Goal: Navigation & Orientation: Understand site structure

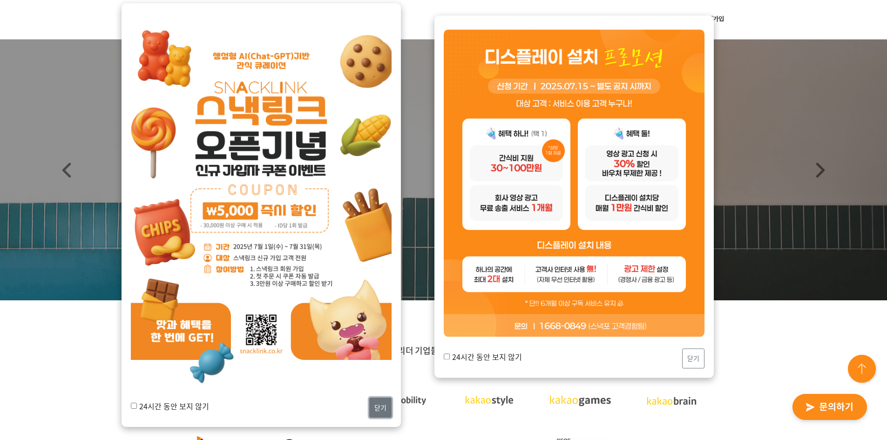
click at [380, 407] on button "닫기" at bounding box center [380, 407] width 22 height 20
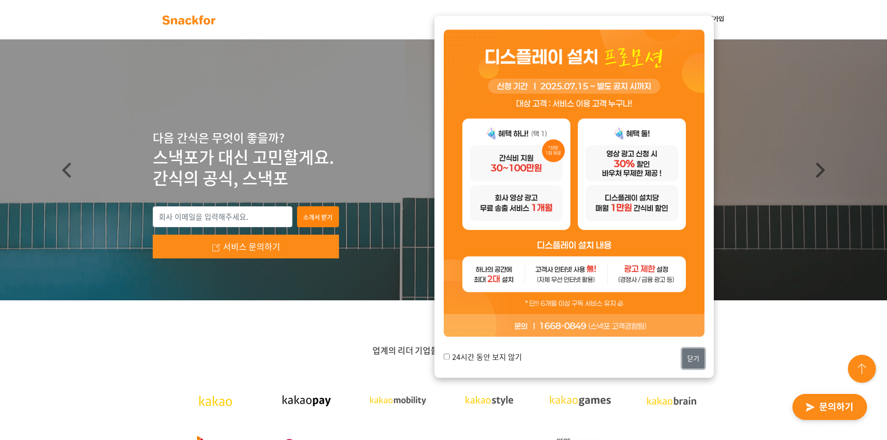
click at [687, 351] on button "닫기" at bounding box center [693, 358] width 22 height 20
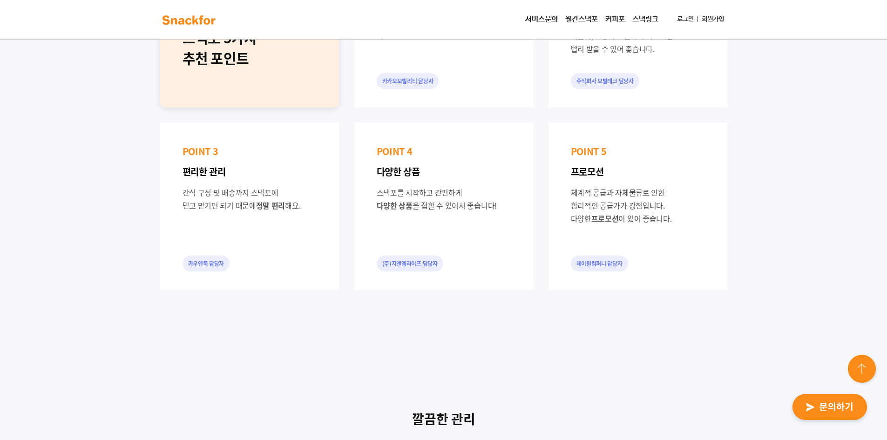
scroll to position [690, 0]
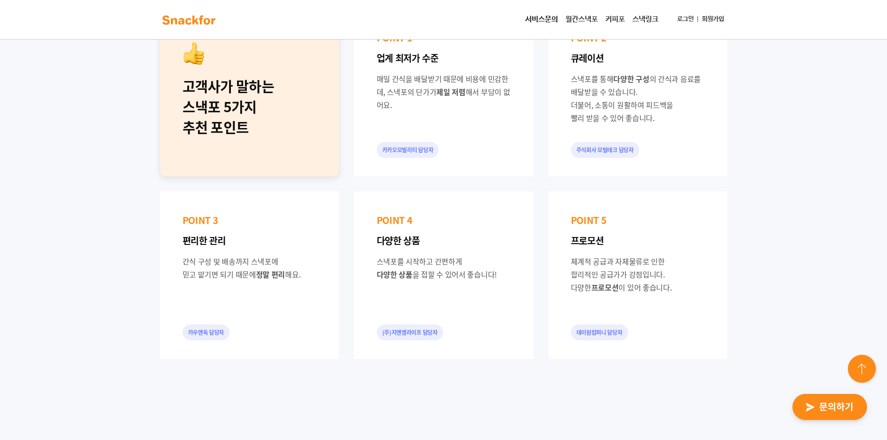
click at [537, 17] on link "서비스문의" at bounding box center [541, 19] width 40 height 19
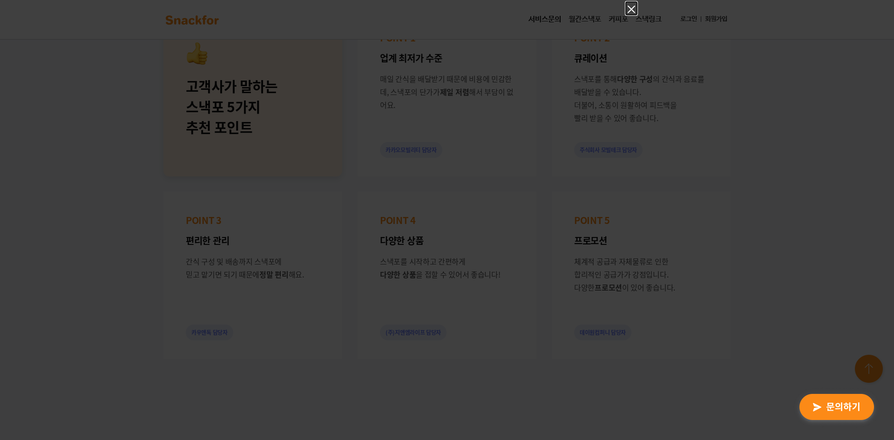
click at [633, 7] on icon "Close" at bounding box center [630, 9] width 7 height 7
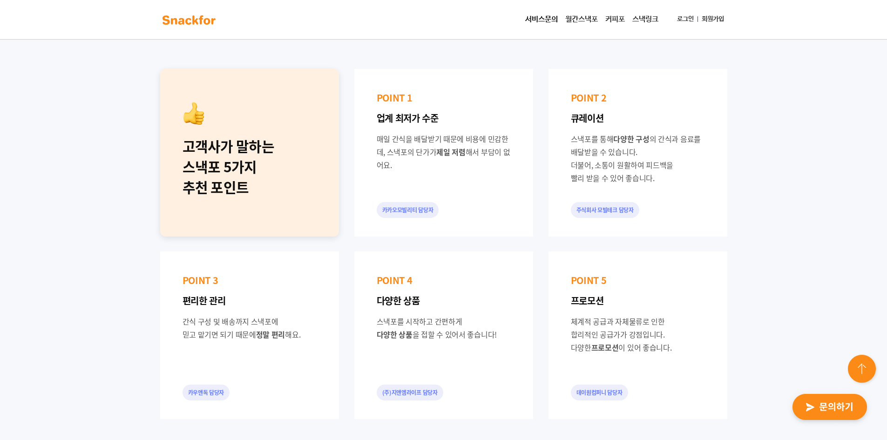
scroll to position [550, 0]
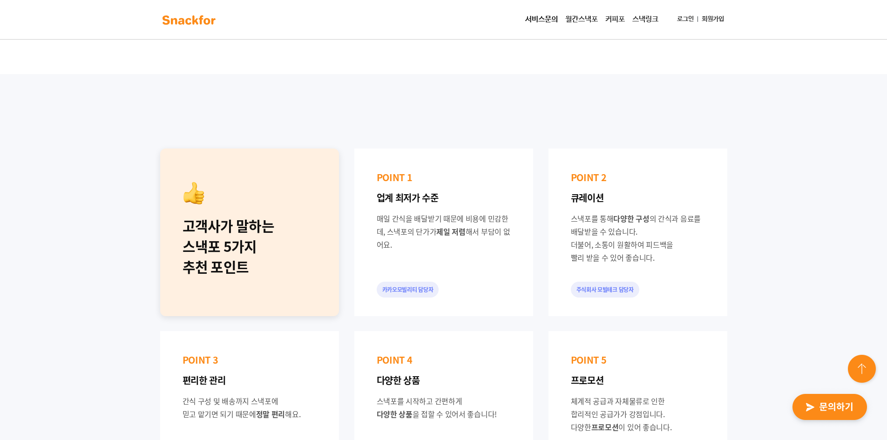
click at [581, 17] on link "월간스낵포" at bounding box center [581, 19] width 40 height 19
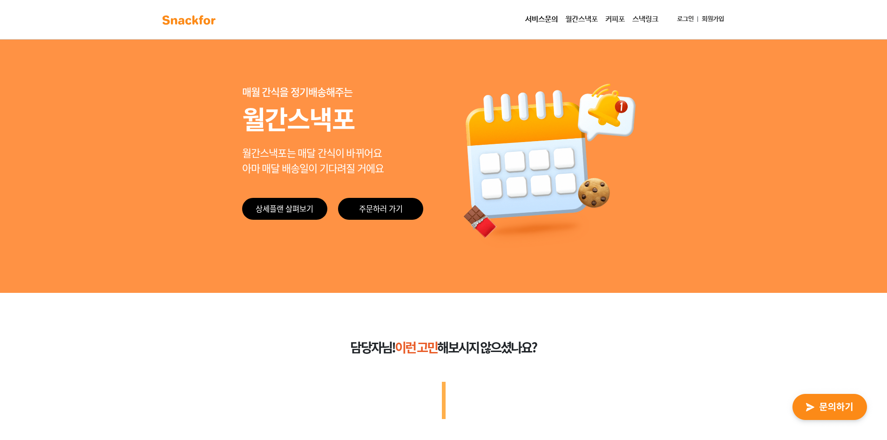
click at [619, 19] on link "커피포" at bounding box center [614, 19] width 27 height 19
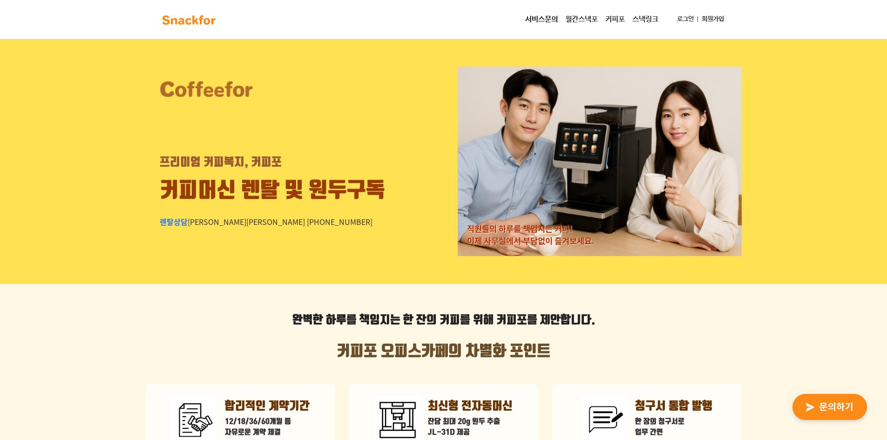
click at [637, 17] on link "스낵링크" at bounding box center [645, 19] width 34 height 19
